Goal: Task Accomplishment & Management: Complete application form

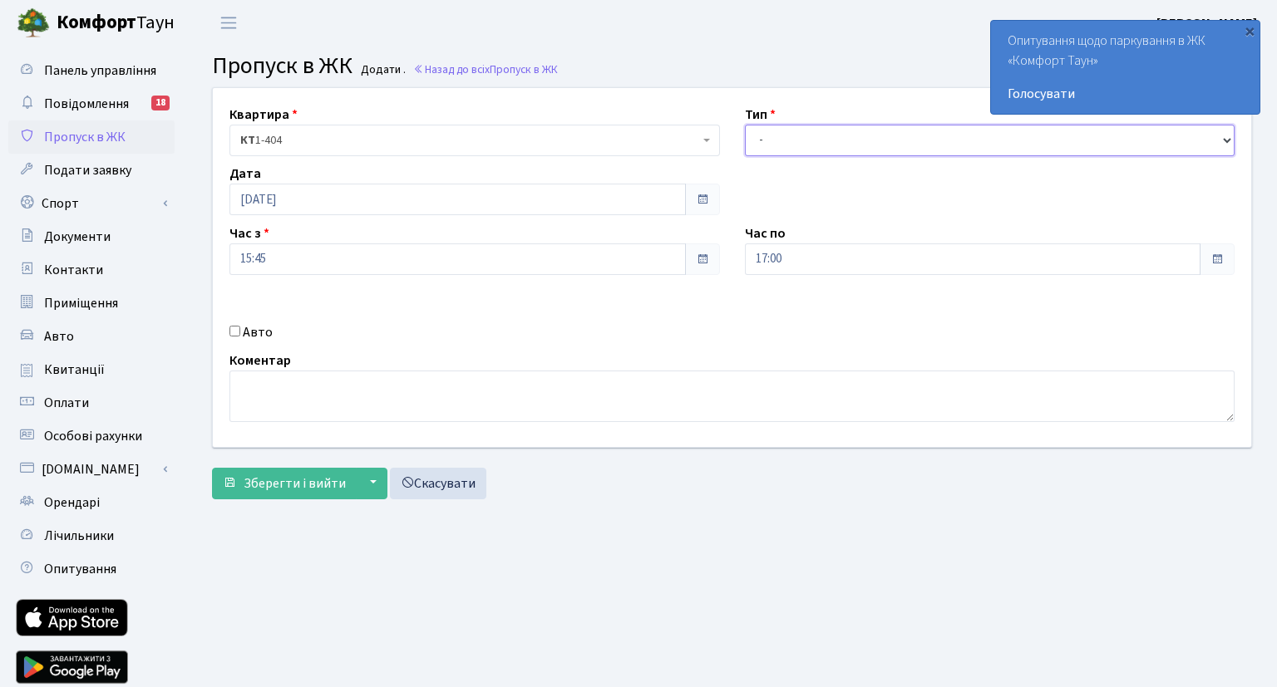
select select "3"
click option "Гості" at bounding box center [0, 0] width 0 height 0
click at [232, 332] on input "Авто" at bounding box center [234, 331] width 11 height 11
checkbox input "true"
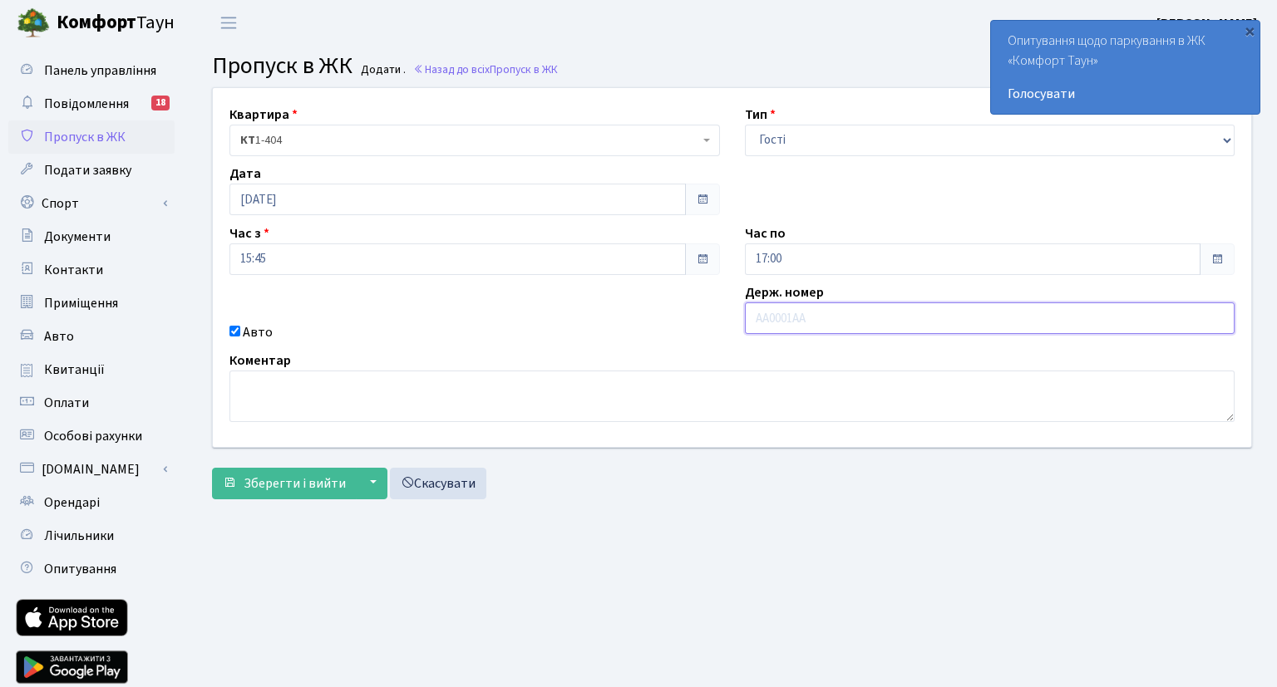
type input "k"
type input "BM2248EM"
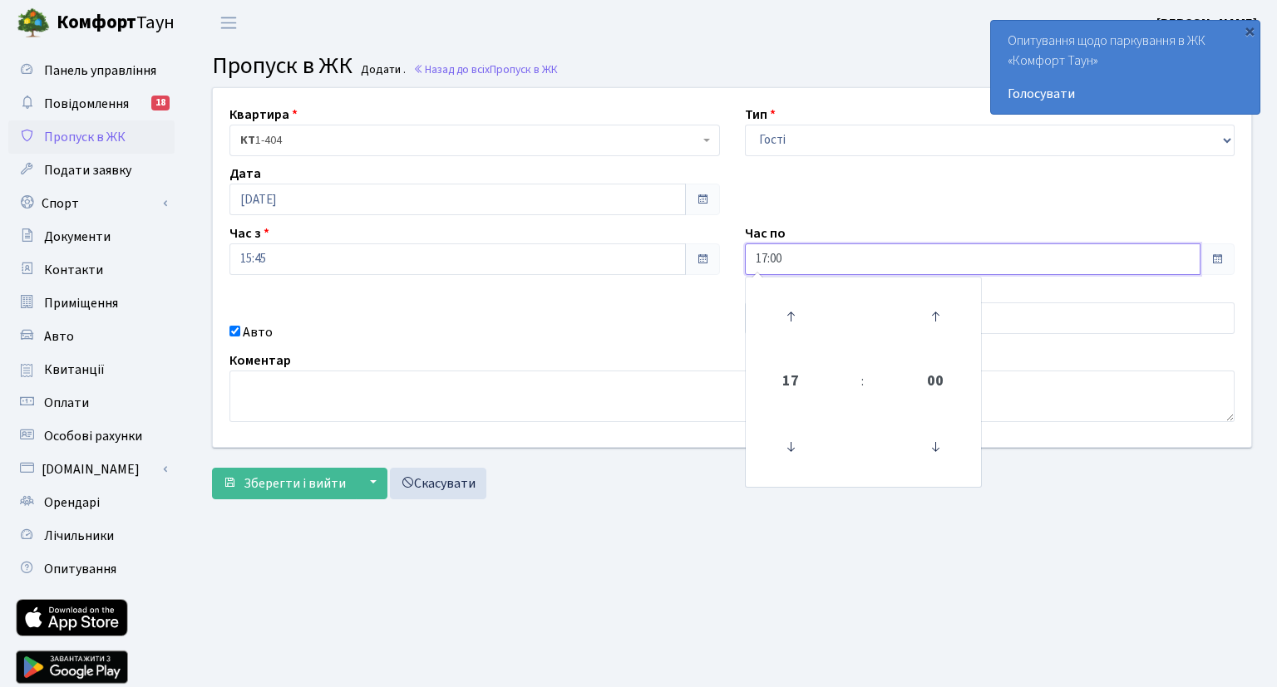
click at [1119, 252] on input "17:00" at bounding box center [973, 260] width 456 height 32
click at [791, 316] on icon at bounding box center [790, 316] width 45 height 45
type input "18:00"
click at [274, 484] on span "Зберегти і вийти" at bounding box center [295, 484] width 102 height 18
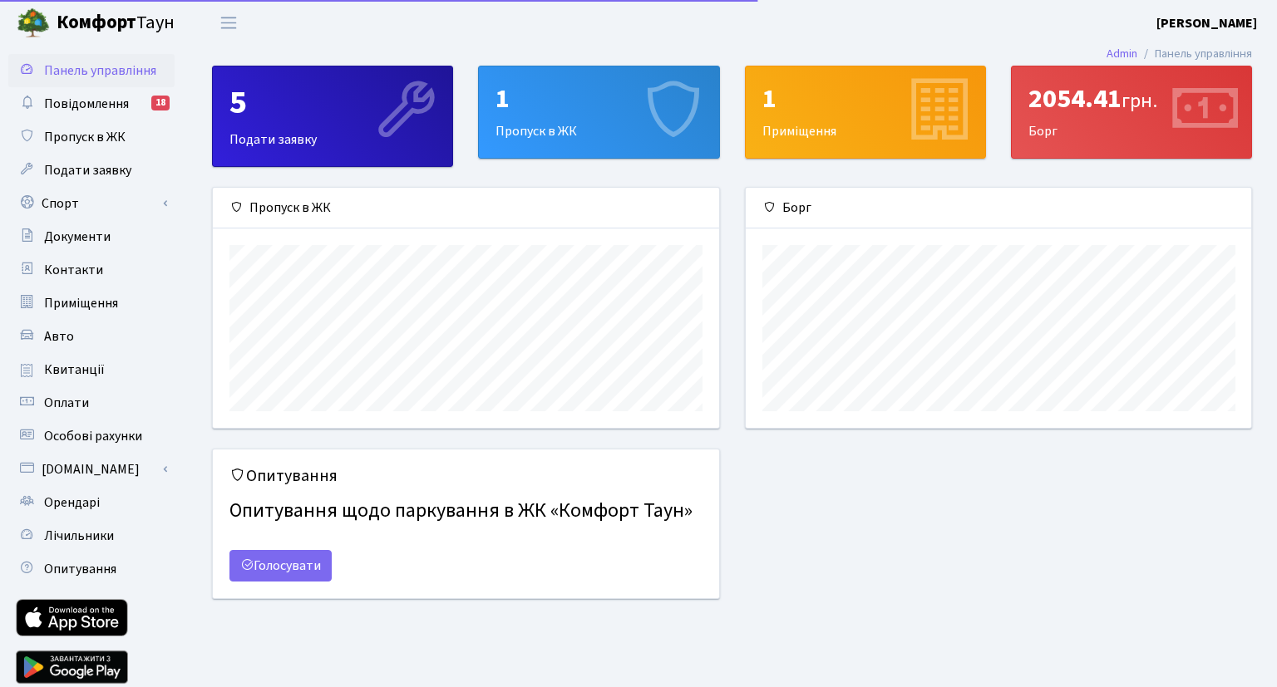
scroll to position [239, 505]
click at [104, 144] on span "Пропуск в ЖК" at bounding box center [84, 137] width 81 height 18
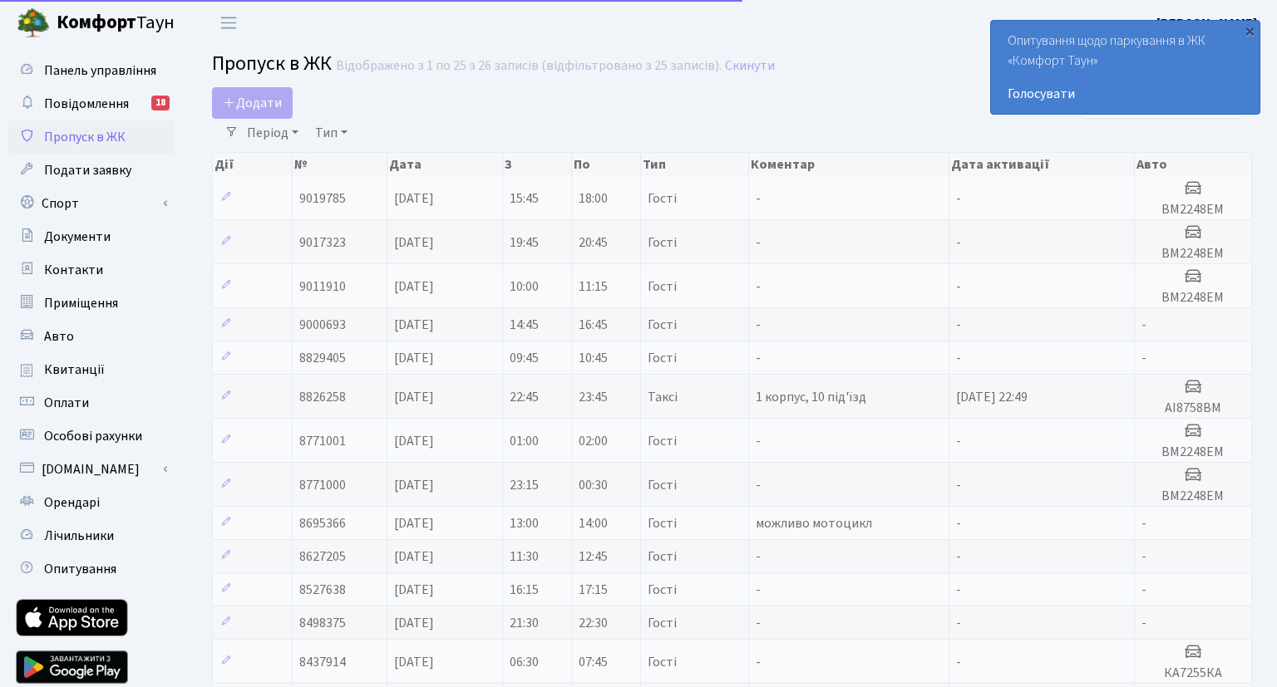
select select "25"
